Goal: Information Seeking & Learning: Learn about a topic

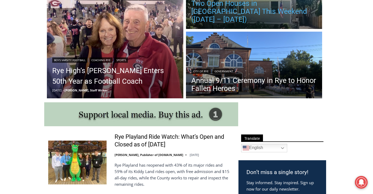
scroll to position [107, 0]
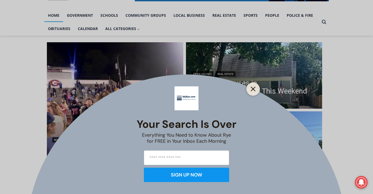
click at [255, 90] on icon "Close" at bounding box center [253, 89] width 5 height 5
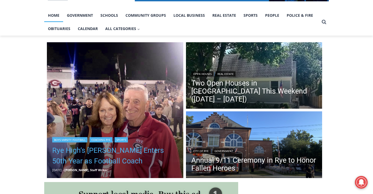
click at [118, 160] on link "Rye High’s Dino Garr Enters 50th Year as Football Coach" at bounding box center [115, 155] width 126 height 21
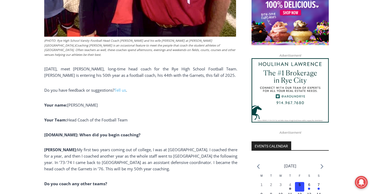
scroll to position [469, 0]
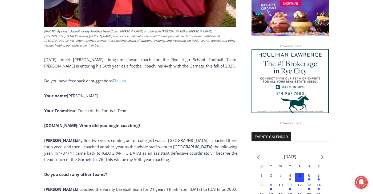
click at [80, 137] on p "Garr: My first two years coming out of college, I was at Iona University. I coa…" at bounding box center [140, 150] width 193 height 26
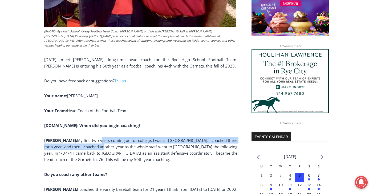
click at [80, 137] on p "Garr: My first two years coming out of college, I was at Iona University. I coa…" at bounding box center [140, 150] width 193 height 26
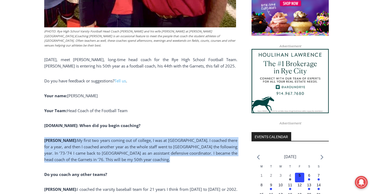
click at [80, 137] on p "Garr: My first two years coming out of college, I was at Iona University. I coa…" at bounding box center [140, 150] width 193 height 26
click at [98, 137] on p "Garr: My first two years coming out of college, I was at Iona University. I coa…" at bounding box center [140, 150] width 193 height 26
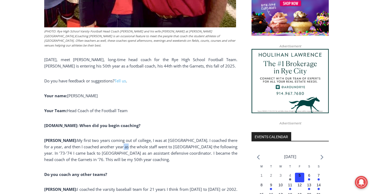
click at [98, 137] on p "Garr: My first two years coming out of college, I was at Iona University. I coa…" at bounding box center [140, 150] width 193 height 26
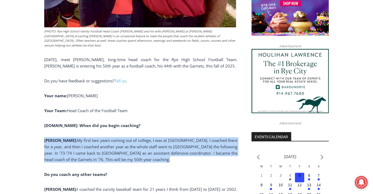
click at [98, 137] on p "Garr: My first two years coming out of college, I was at Iona University. I coa…" at bounding box center [140, 150] width 193 height 26
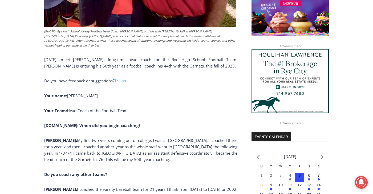
click at [94, 151] on p "Garr: My first two years coming out of college, I was at Iona University. I coa…" at bounding box center [140, 150] width 193 height 26
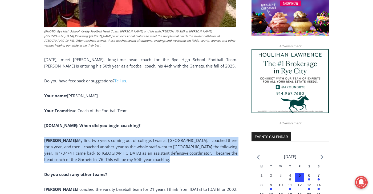
click at [94, 151] on p "Garr: My first two years coming out of college, I was at Iona University. I coa…" at bounding box center [140, 150] width 193 height 26
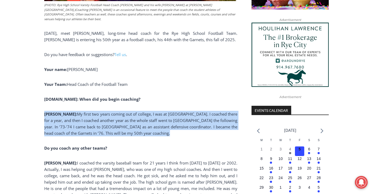
scroll to position [496, 0]
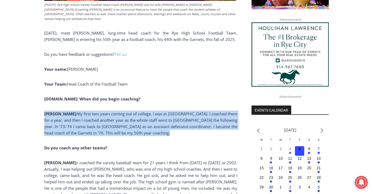
click at [87, 160] on p "Garr: I coached the varsity baseball team for 21 years I think from 1981 to 200…" at bounding box center [140, 189] width 193 height 58
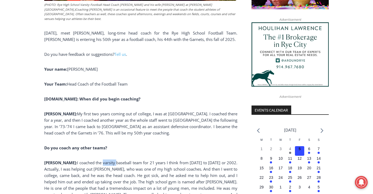
click at [87, 160] on p "Garr: I coached the varsity baseball team for 21 years I think from 1981 to 200…" at bounding box center [140, 189] width 193 height 58
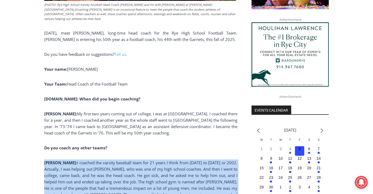
click at [87, 160] on p "Garr: I coached the varsity baseball team for 21 years I think from 1981 to 200…" at bounding box center [140, 189] width 193 height 58
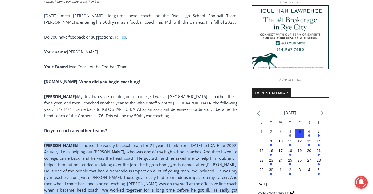
scroll to position [522, 0]
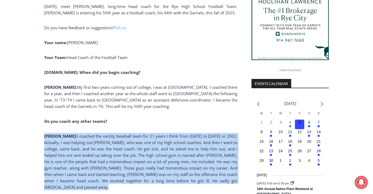
click at [125, 141] on p "Garr: I coached the varsity baseball team for 21 years I think from 1981 to 200…" at bounding box center [140, 162] width 193 height 58
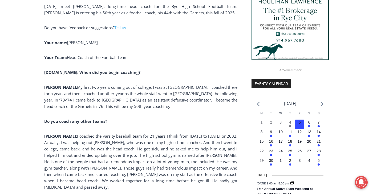
click at [101, 140] on p "Garr: I coached the varsity baseball team for 21 years I think from 1981 to 200…" at bounding box center [140, 162] width 193 height 58
click at [104, 146] on p "Garr: I coached the varsity baseball team for 21 years I think from 1981 to 200…" at bounding box center [140, 162] width 193 height 58
click at [184, 146] on p "Garr: I coached the varsity baseball team for 21 years I think from 1981 to 200…" at bounding box center [140, 162] width 193 height 58
click at [170, 150] on p "Garr: I coached the varsity baseball team for 21 years I think from 1981 to 200…" at bounding box center [140, 162] width 193 height 58
click at [74, 158] on p "Garr: I coached the varsity baseball team for 21 years I think from 1981 to 200…" at bounding box center [140, 162] width 193 height 58
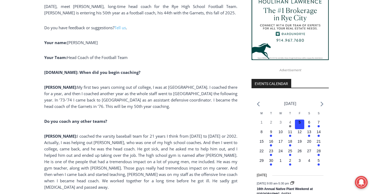
click at [178, 159] on p "Garr: I coached the varsity baseball team for 21 years I think from 1981 to 200…" at bounding box center [140, 162] width 193 height 58
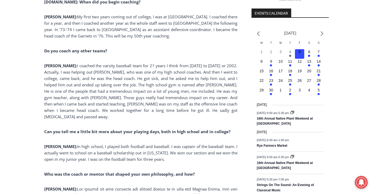
scroll to position [602, 0]
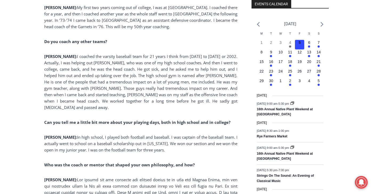
click at [182, 134] on p "Garr: In high school, I played both football and baseball. I was captain of the…" at bounding box center [140, 143] width 193 height 19
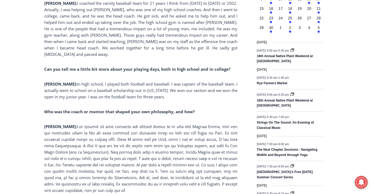
scroll to position [682, 0]
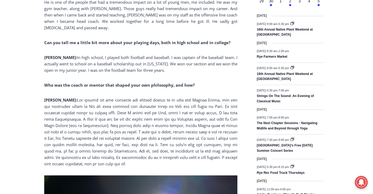
click at [221, 97] on p "Garr:" at bounding box center [140, 132] width 193 height 70
click at [148, 143] on p "Garr:" at bounding box center [140, 132] width 193 height 70
click at [214, 148] on p "Garr:" at bounding box center [140, 132] width 193 height 70
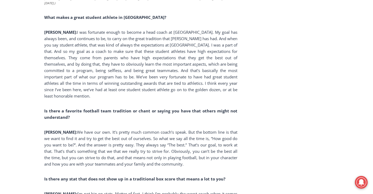
scroll to position [1295, 0]
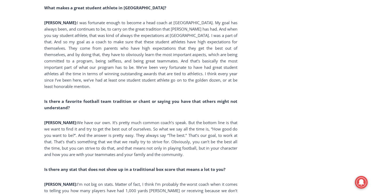
click at [128, 181] on p "Garr: I’m not big on stats. Matter of fact, I think I’m probably the worst coac…" at bounding box center [140, 194] width 193 height 26
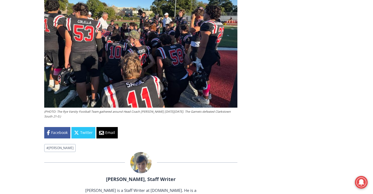
scroll to position [1774, 0]
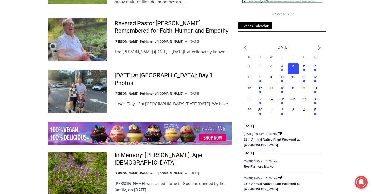
scroll to position [746, 0]
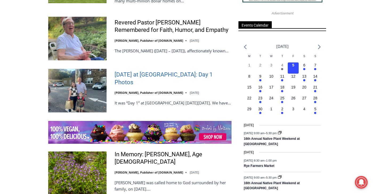
click at [196, 72] on link "[DATE] at [GEOGRAPHIC_DATA]: Day 1 Photos" at bounding box center [173, 78] width 117 height 15
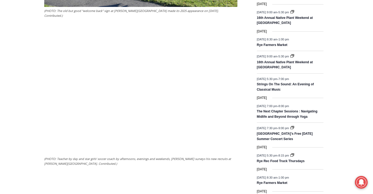
scroll to position [762, 0]
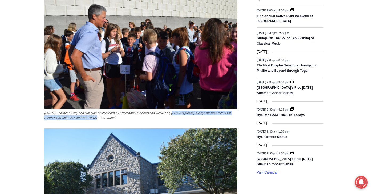
drag, startPoint x: 171, startPoint y: 110, endPoint x: 171, endPoint y: 113, distance: 3.2
click at [171, 113] on figcaption "(PHOTO: Teacher by day and star girls’ soccer coach by afternoons, evenings and…" at bounding box center [140, 115] width 193 height 9
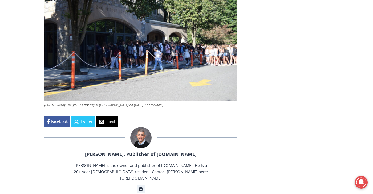
scroll to position [1135, 0]
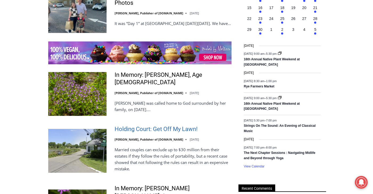
click at [190, 128] on link "Holding Court: Get Off My Lawn!" at bounding box center [156, 130] width 83 height 8
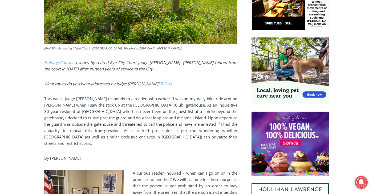
scroll to position [337, 0]
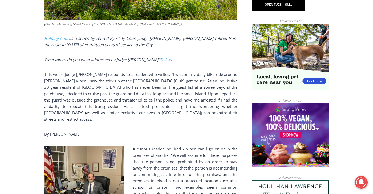
drag, startPoint x: 189, startPoint y: 123, endPoint x: 178, endPoint y: 104, distance: 22.0
click at [178, 104] on p "This week, Judge Latwin responds to a reader, who writes: “I was on my daily bi…" at bounding box center [140, 96] width 193 height 51
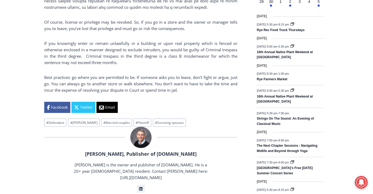
scroll to position [683, 0]
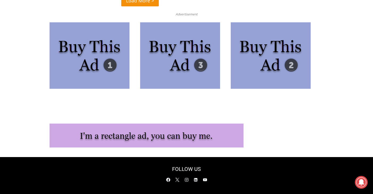
scroll to position [1453, 0]
